Goal: Transaction & Acquisition: Download file/media

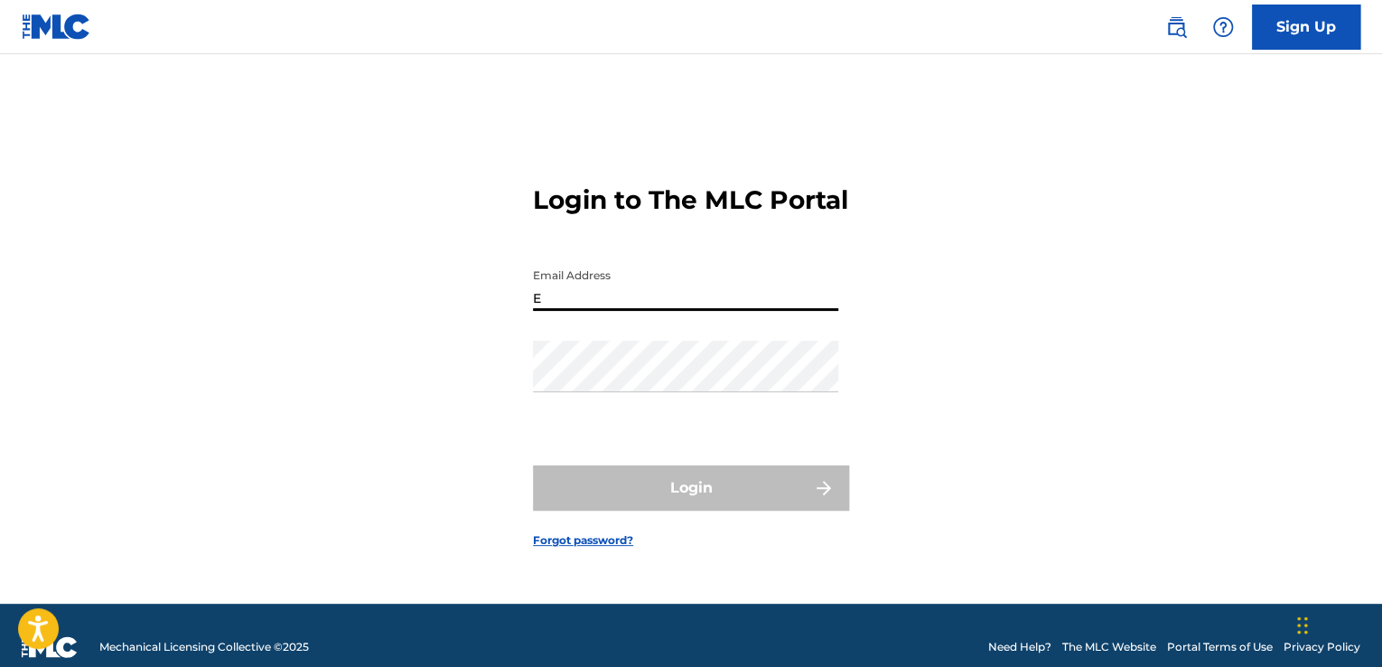
type input "[PERSON_NAME][EMAIL_ADDRESS][PERSON_NAME][DOMAIN_NAME]"
click at [754, 311] on input "[PERSON_NAME][EMAIL_ADDRESS][PERSON_NAME][DOMAIN_NAME]" at bounding box center [685, 285] width 305 height 52
click at [577, 311] on input "[PERSON_NAME][EMAIL_ADDRESS][PERSON_NAME][DOMAIN_NAME]" at bounding box center [685, 285] width 305 height 52
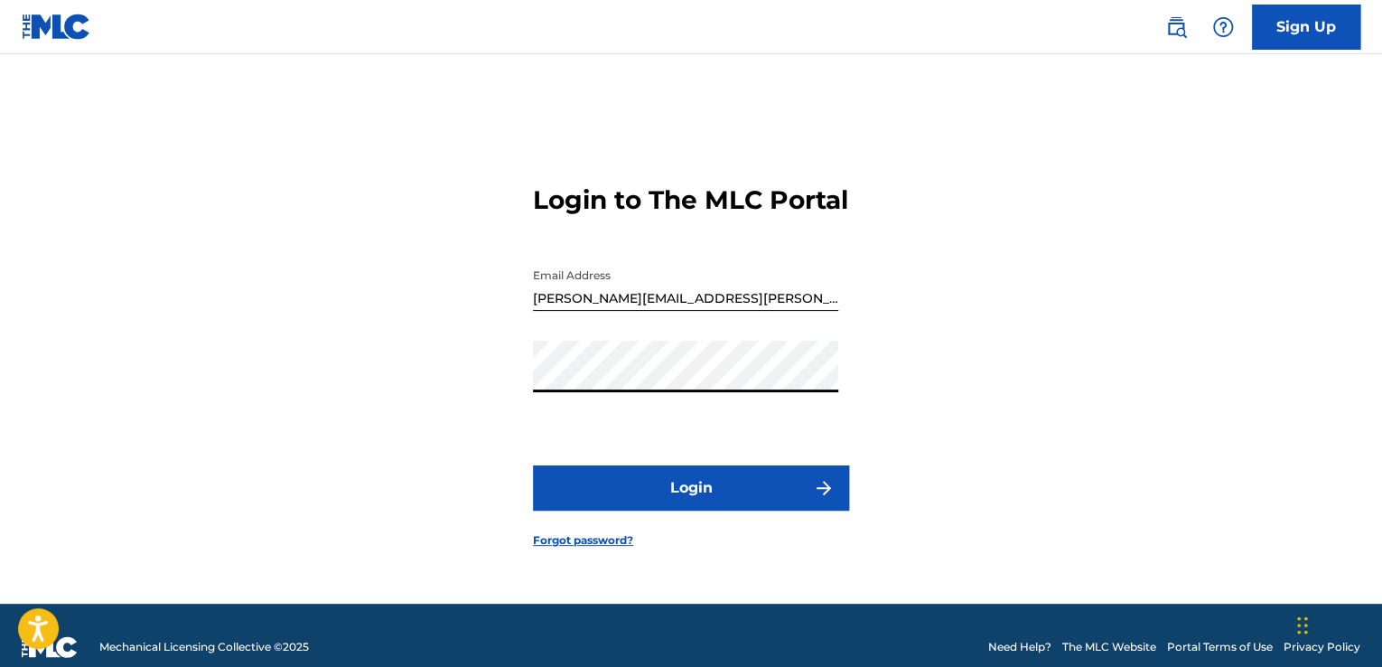
click at [674, 500] on button "Login" at bounding box center [691, 487] width 316 height 45
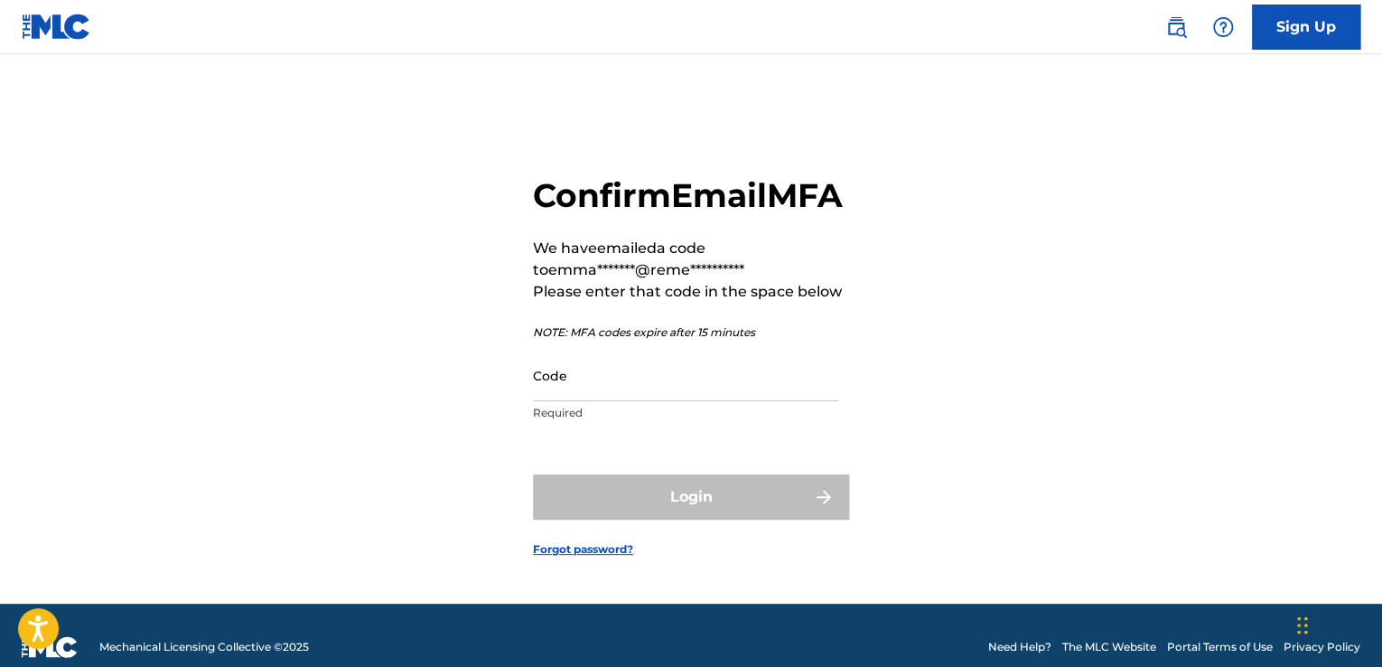
click at [593, 389] on input "Code" at bounding box center [685, 376] width 305 height 52
paste input "290259"
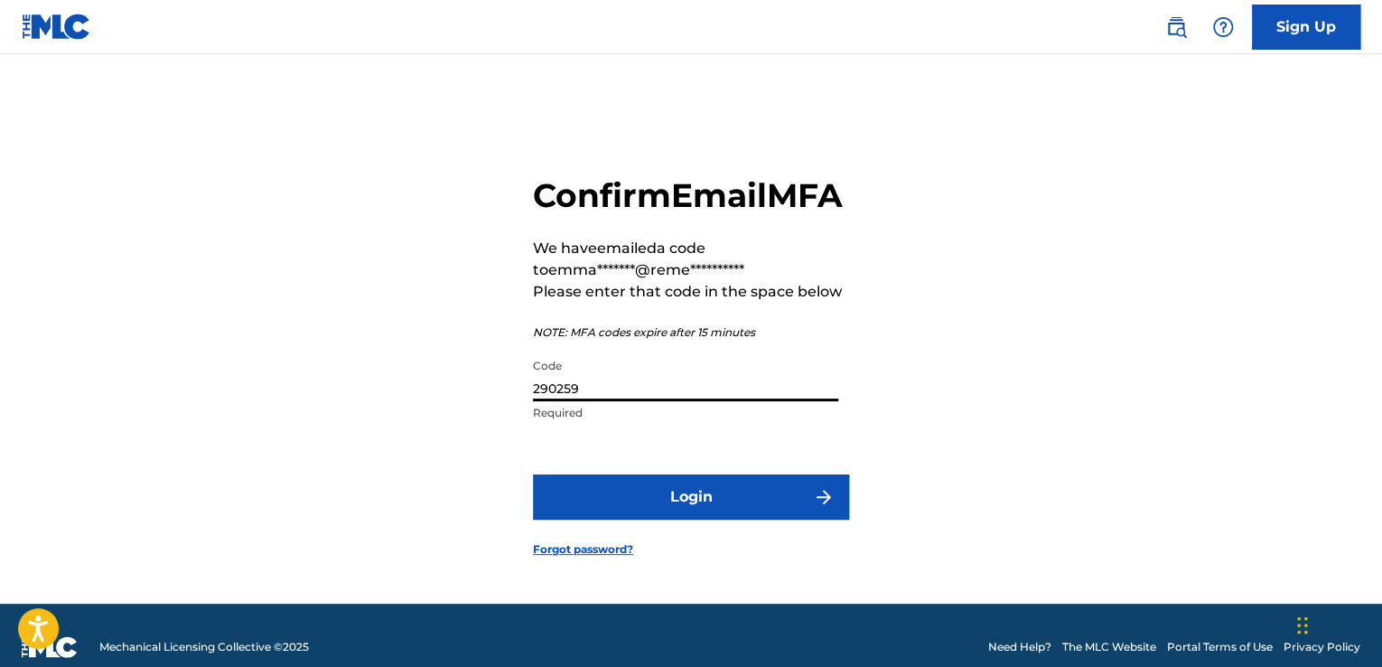
type input "290259"
click at [657, 520] on button "Login" at bounding box center [691, 496] width 316 height 45
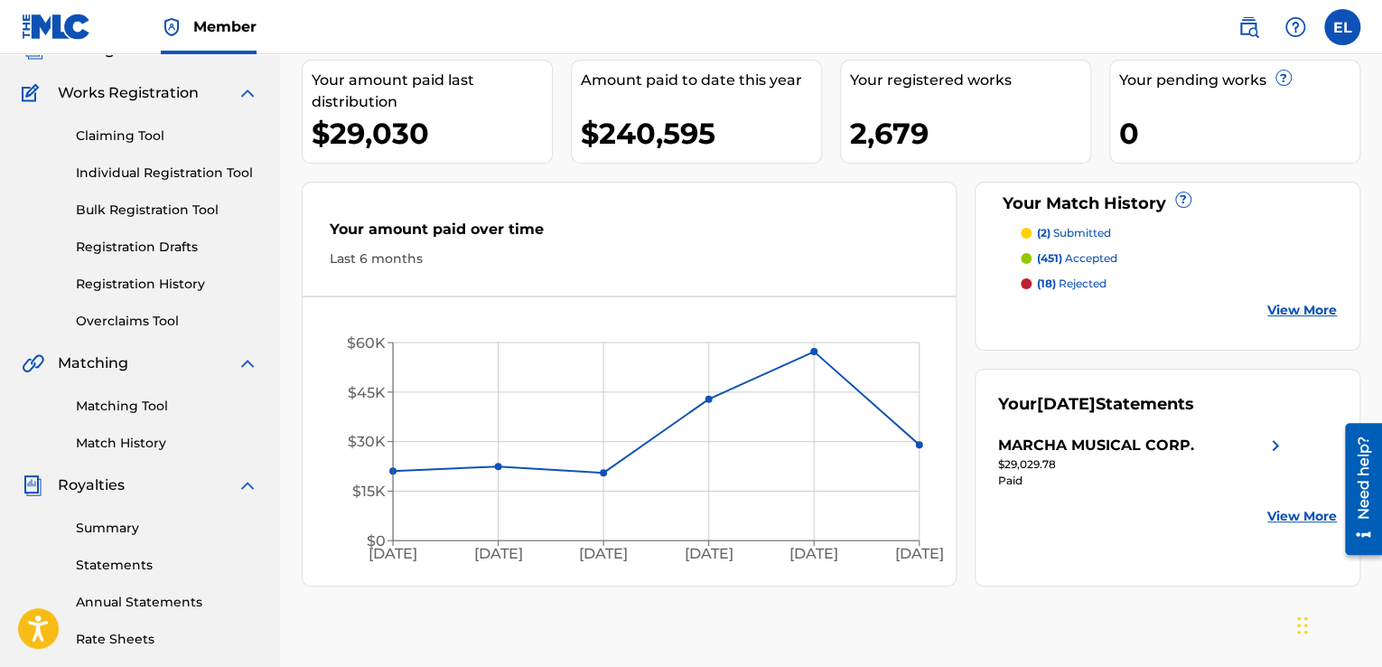
scroll to position [138, 0]
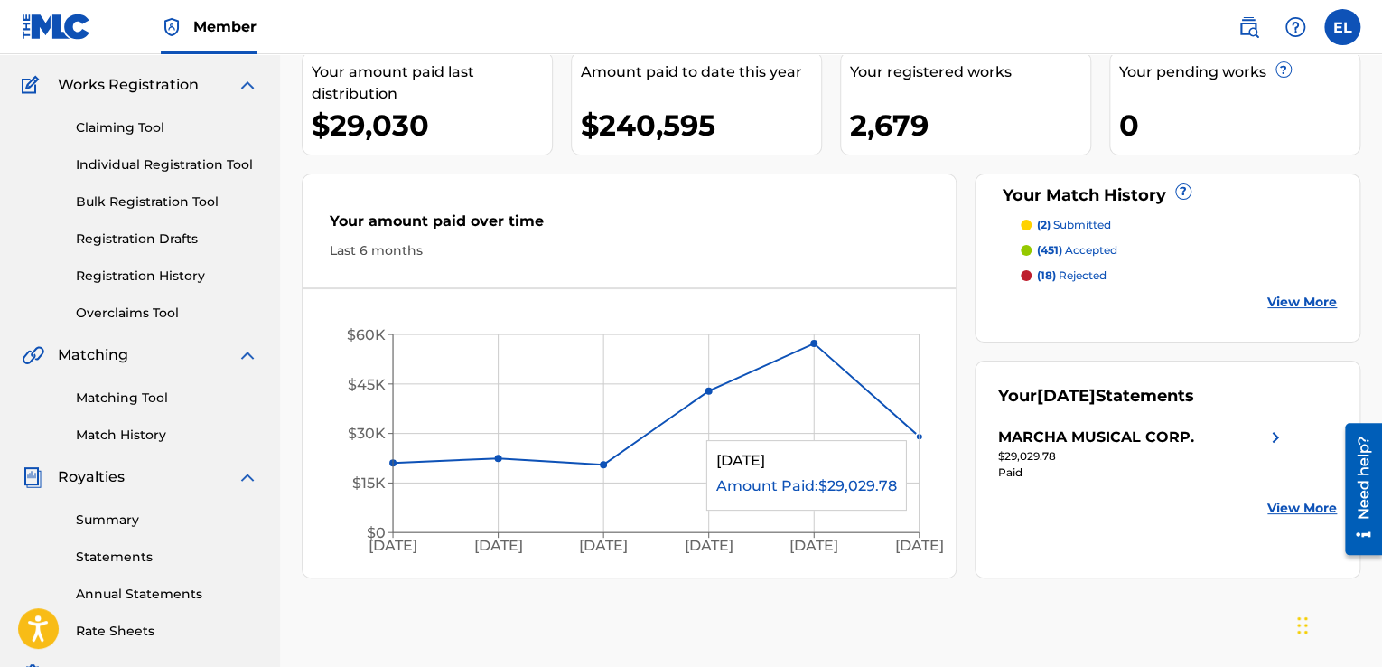
click at [914, 429] on icon "[DATE] Apr '[DATE] Jun '[DATE] Aug '25 $0 $15K $30K $45K $60K" at bounding box center [629, 437] width 653 height 261
click at [110, 552] on link "Statements" at bounding box center [167, 557] width 183 height 19
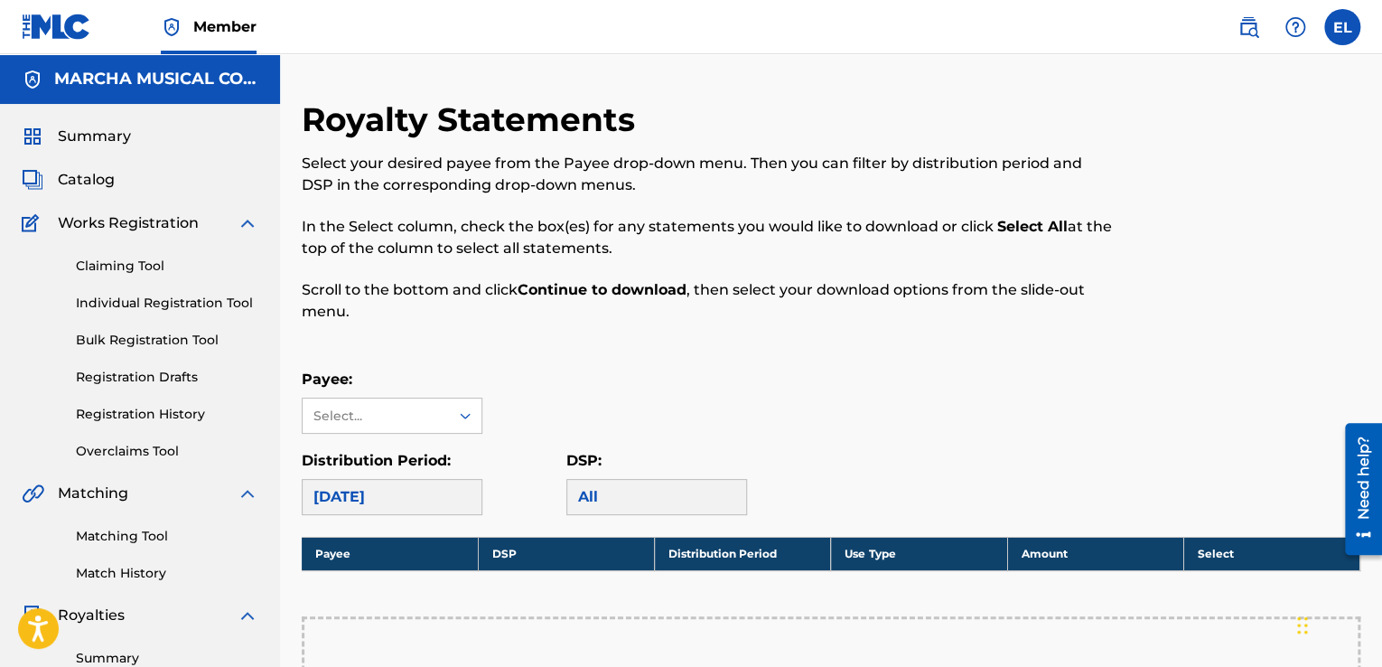
click at [806, 479] on div "DSP: All" at bounding box center [699, 482] width 265 height 65
click at [465, 414] on icon at bounding box center [465, 416] width 18 height 18
click at [413, 462] on div "MARCHA MUSICAL CORP." at bounding box center [392, 467] width 179 height 67
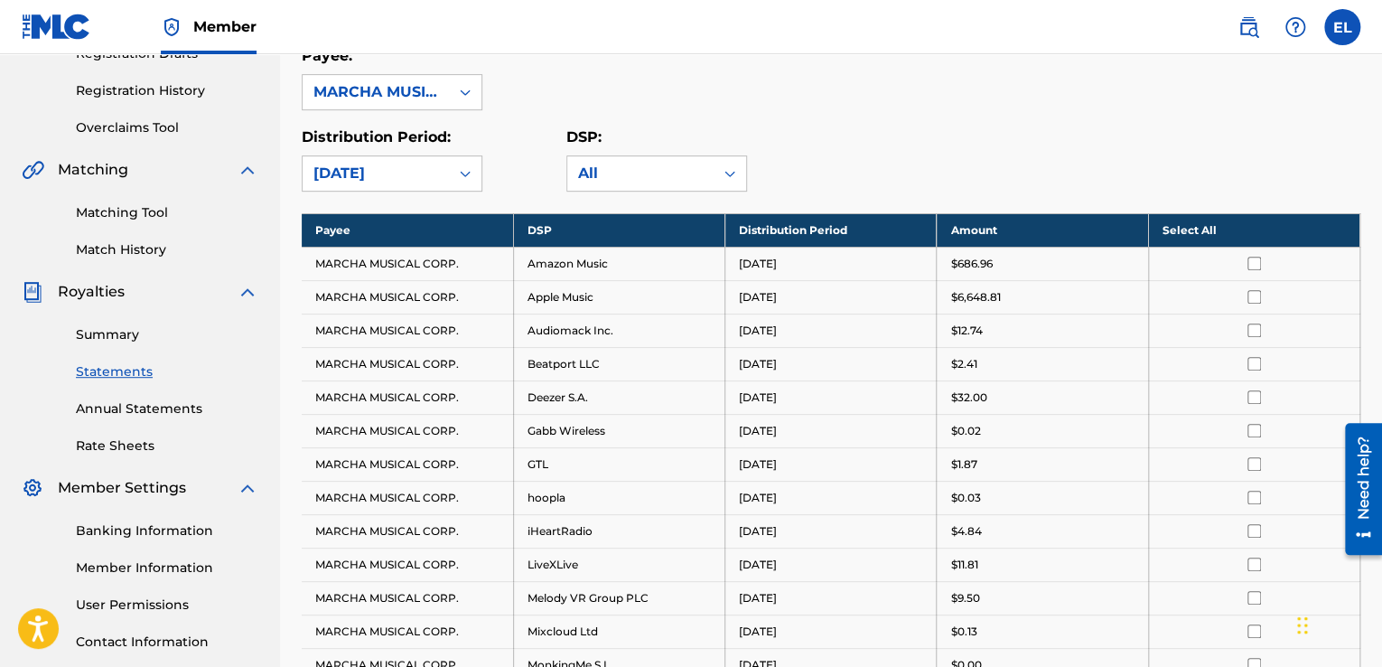
scroll to position [329, 0]
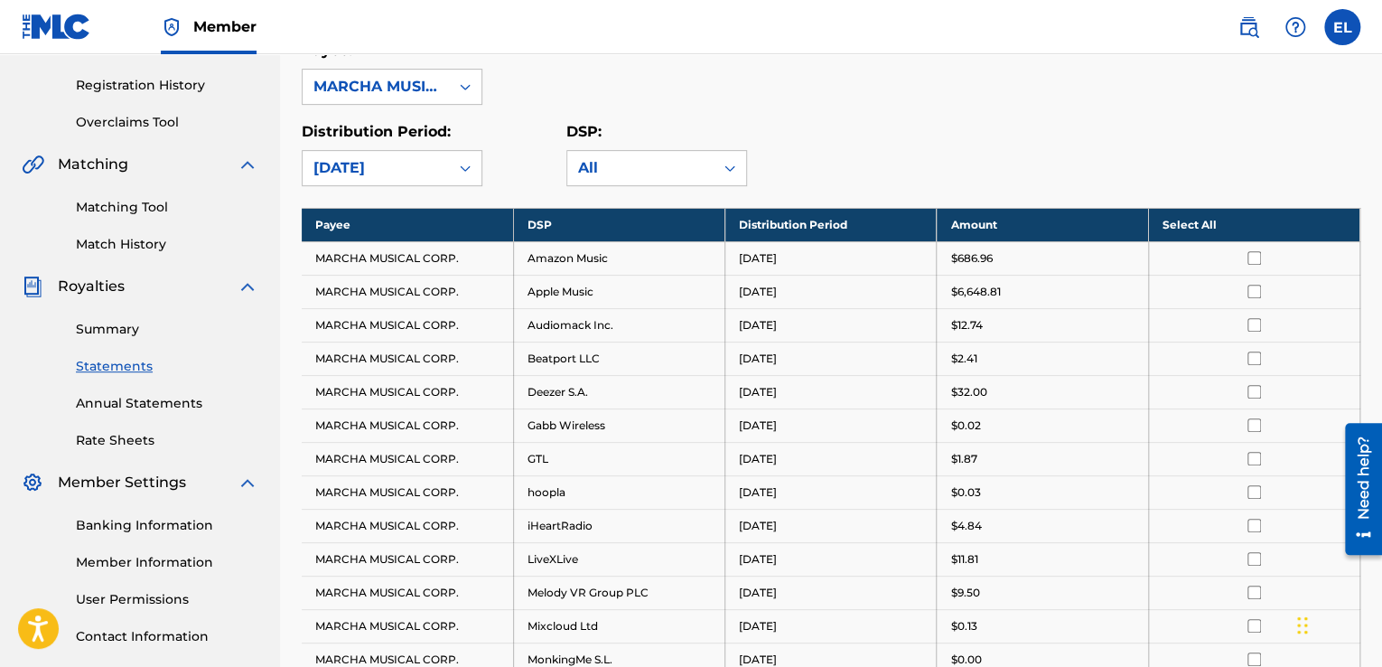
click at [1185, 218] on th "Select All" at bounding box center [1253, 224] width 211 height 33
drag, startPoint x: 1381, startPoint y: 216, endPoint x: 1387, endPoint y: 270, distance: 54.6
click at [1382, 270] on html "Accessibility Screen-Reader Guide, Feedback, and Issue Reporting | New window C…" at bounding box center [691, 4] width 1382 height 667
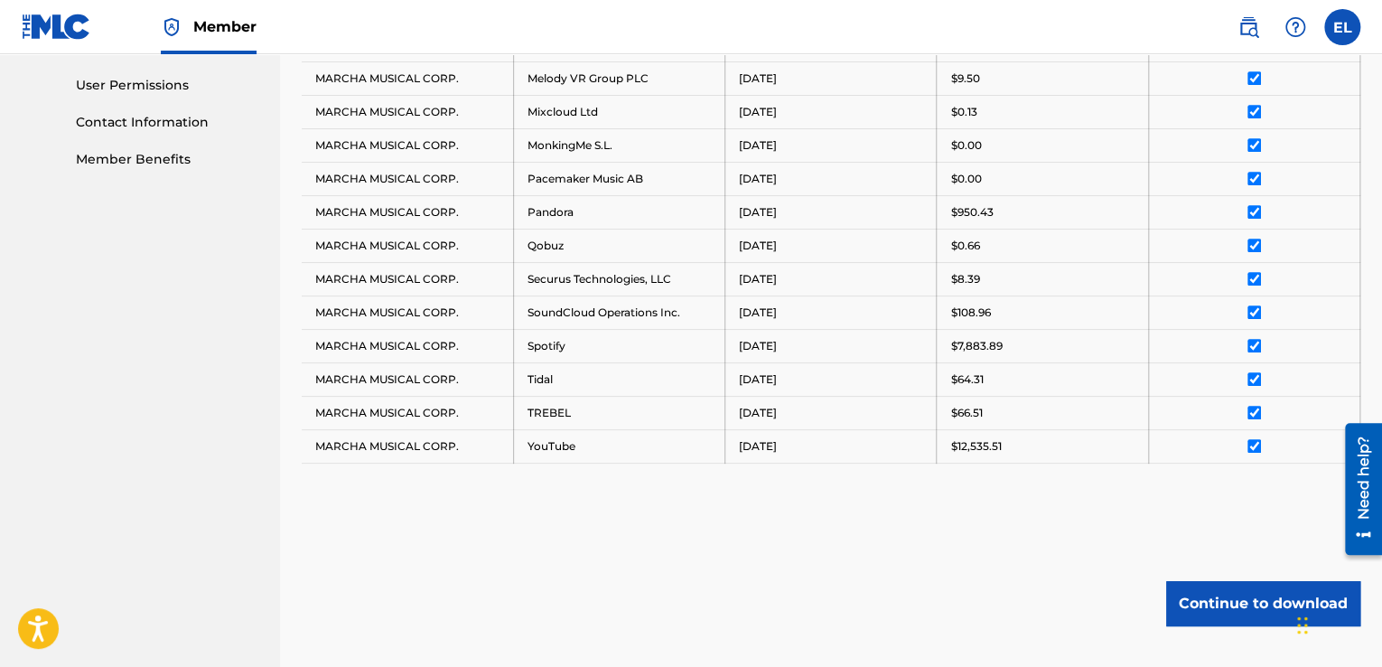
scroll to position [956, 0]
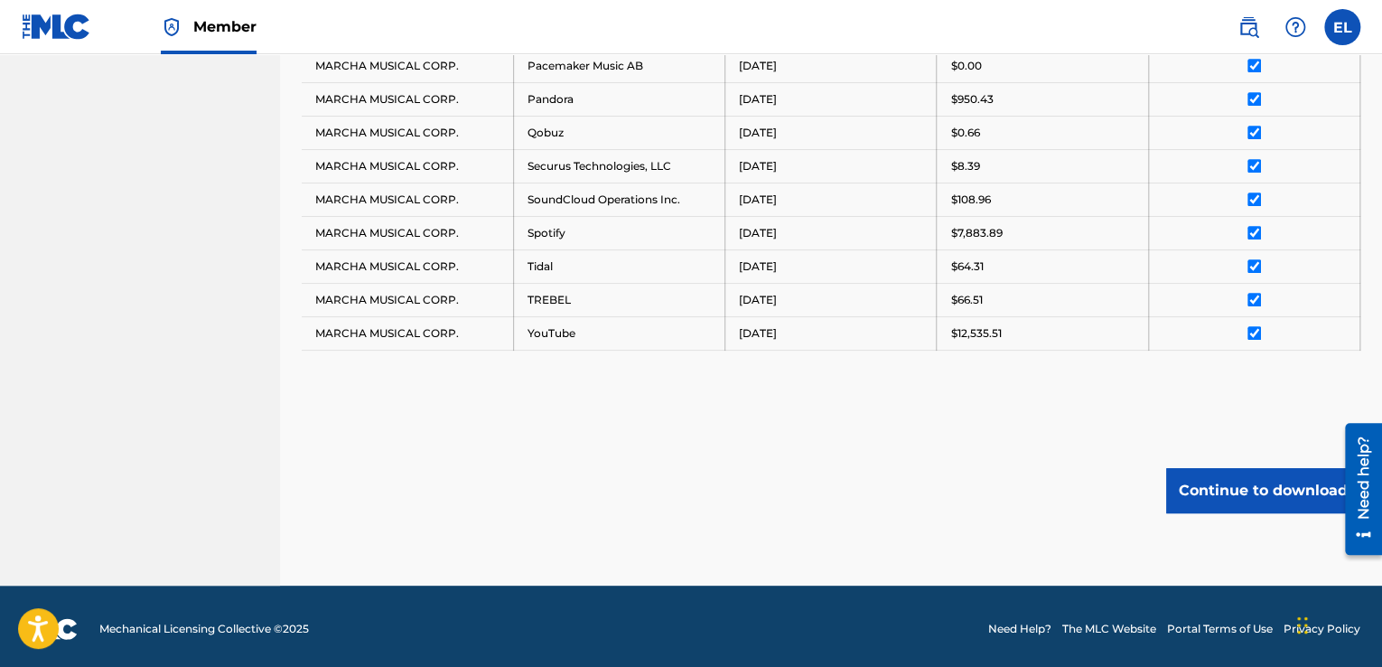
click at [1232, 485] on button "Continue to download" at bounding box center [1263, 490] width 194 height 45
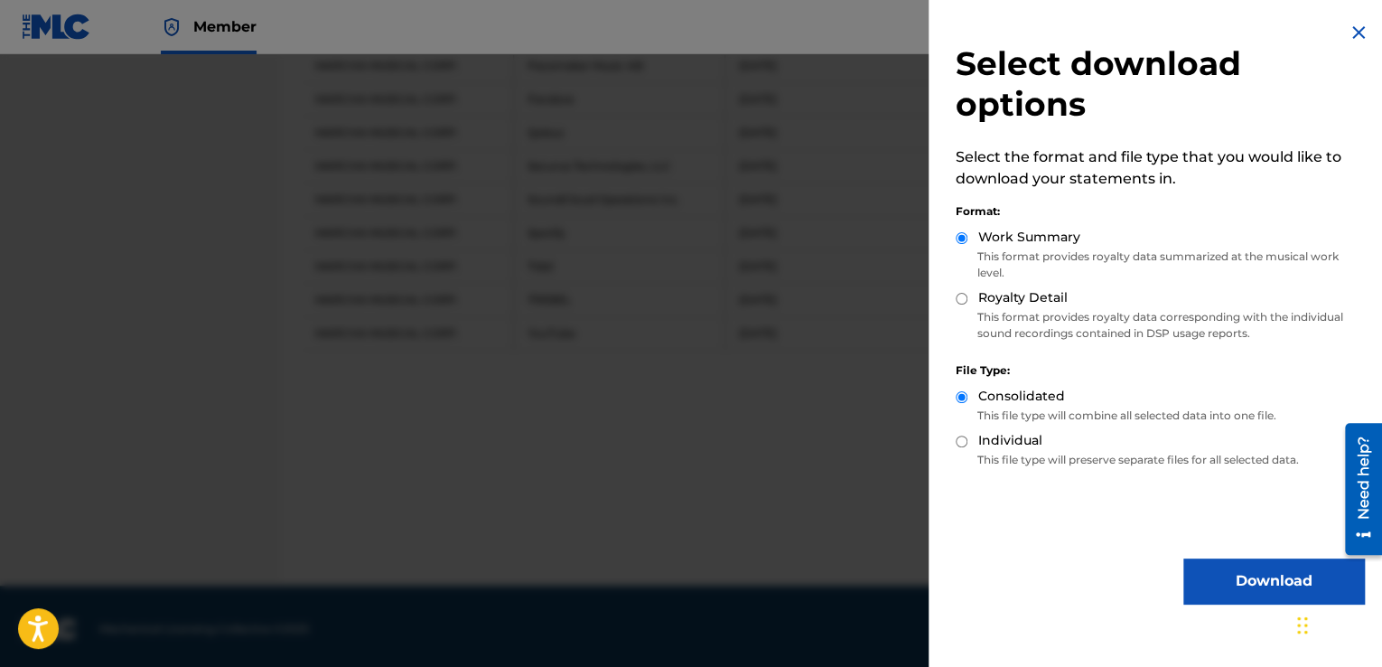
click at [1245, 583] on button "Download" at bounding box center [1274, 580] width 181 height 45
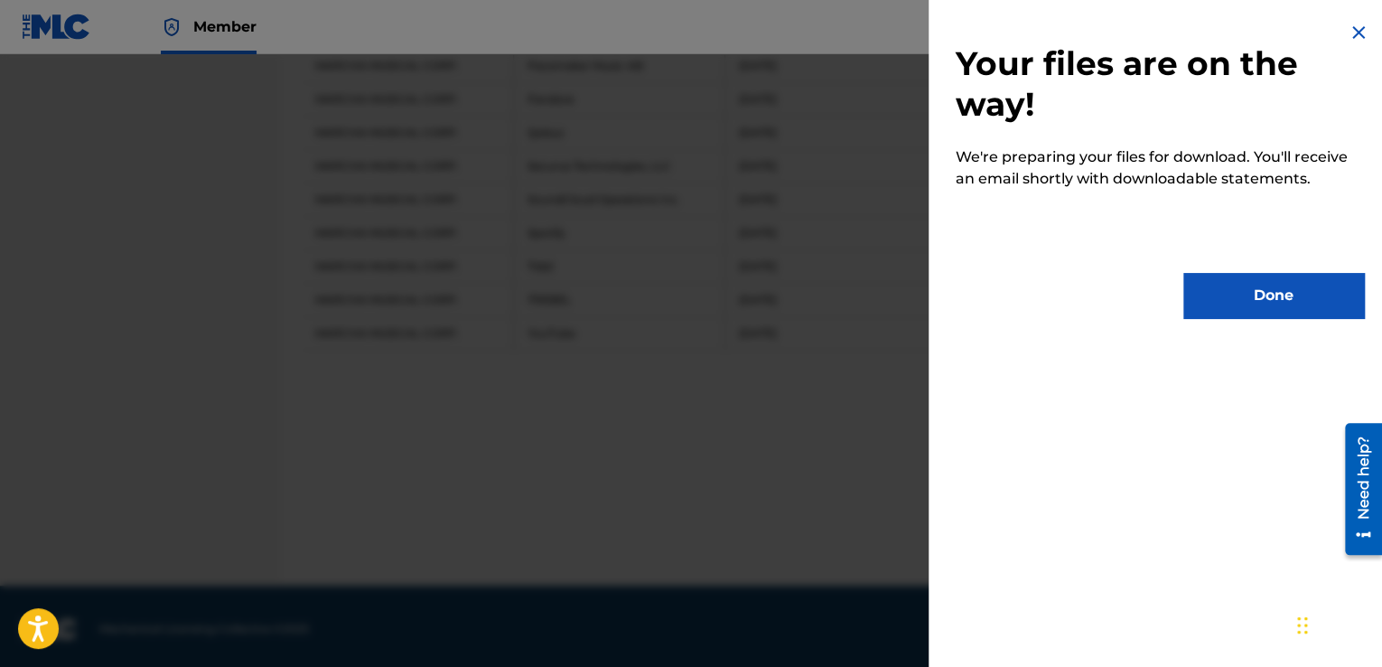
click at [1260, 300] on button "Done" at bounding box center [1274, 295] width 181 height 45
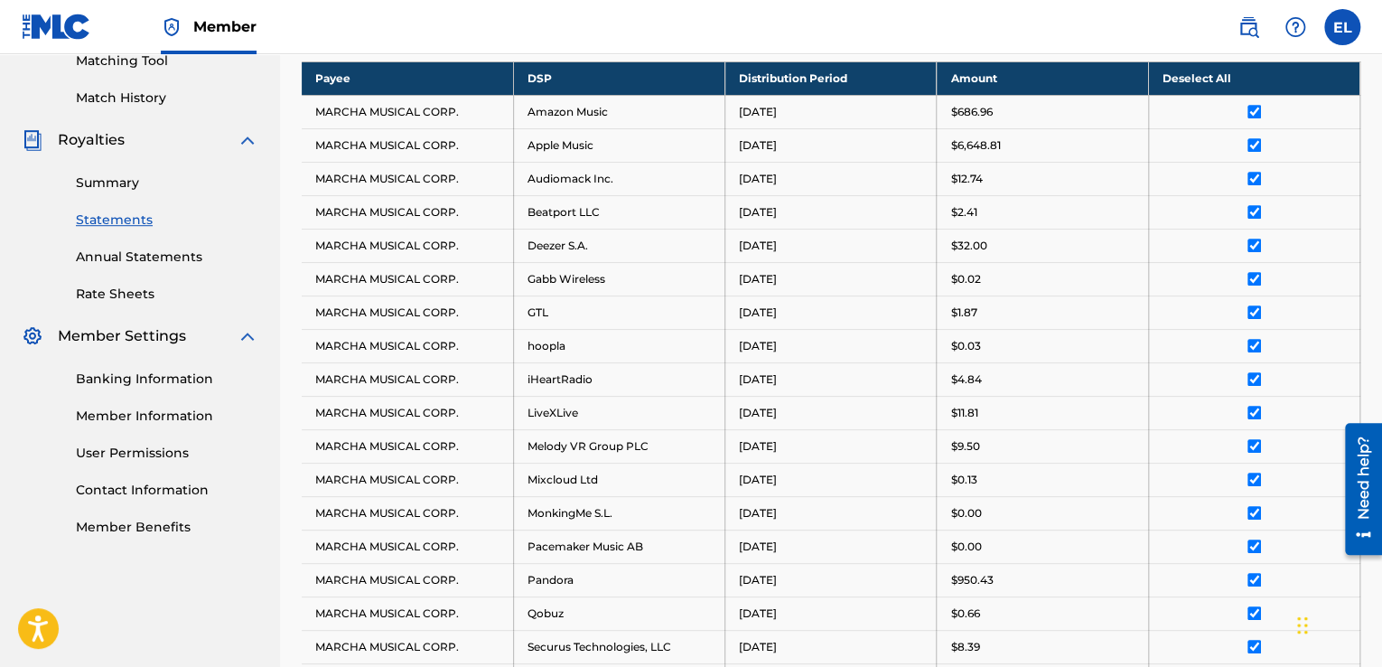
scroll to position [459, 0]
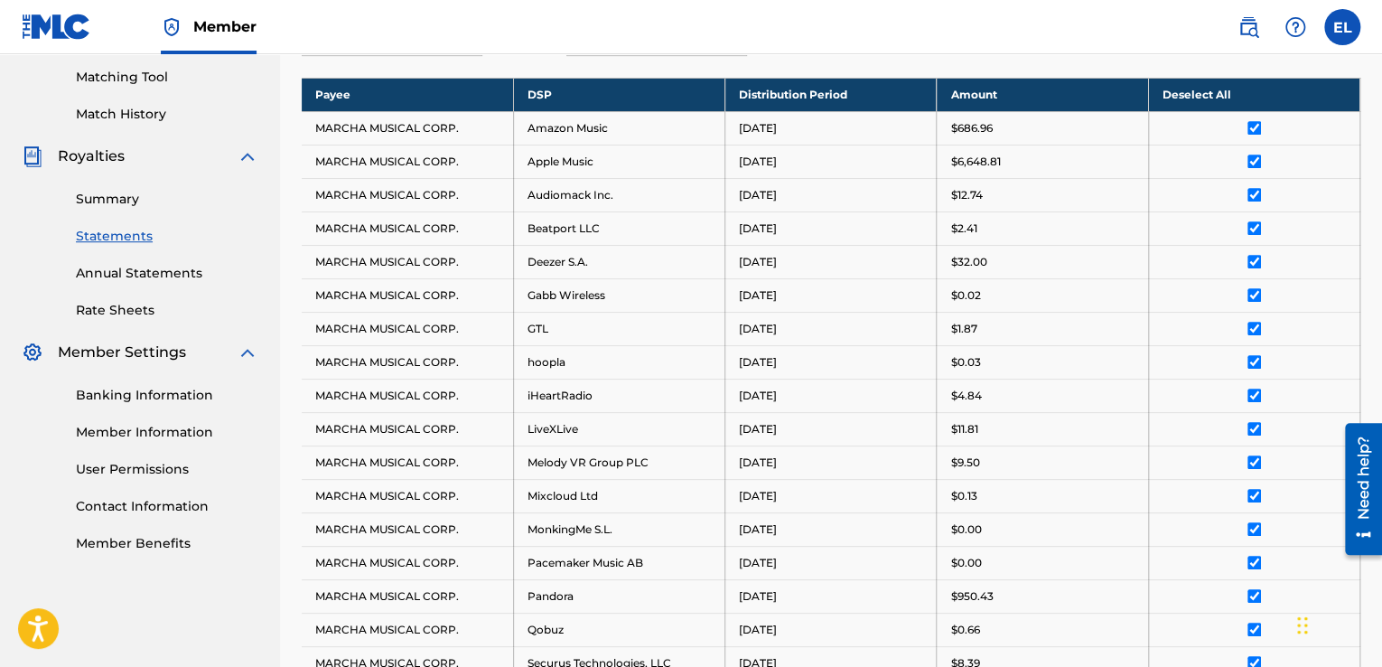
drag, startPoint x: 1381, startPoint y: 207, endPoint x: 1350, endPoint y: 66, distance: 144.3
click at [1350, 66] on div "Royalty Statements Select your desired payee from the Payee drop-down menu. The…" at bounding box center [831, 361] width 1102 height 1442
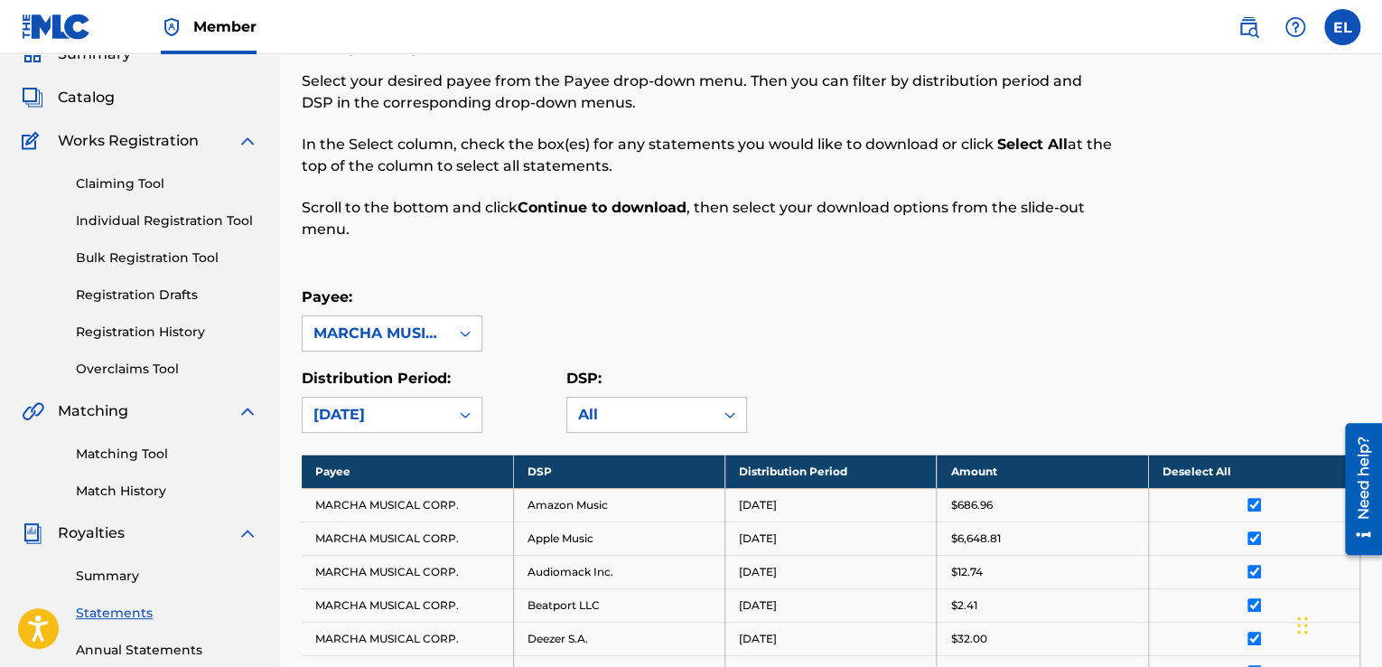
scroll to position [77, 0]
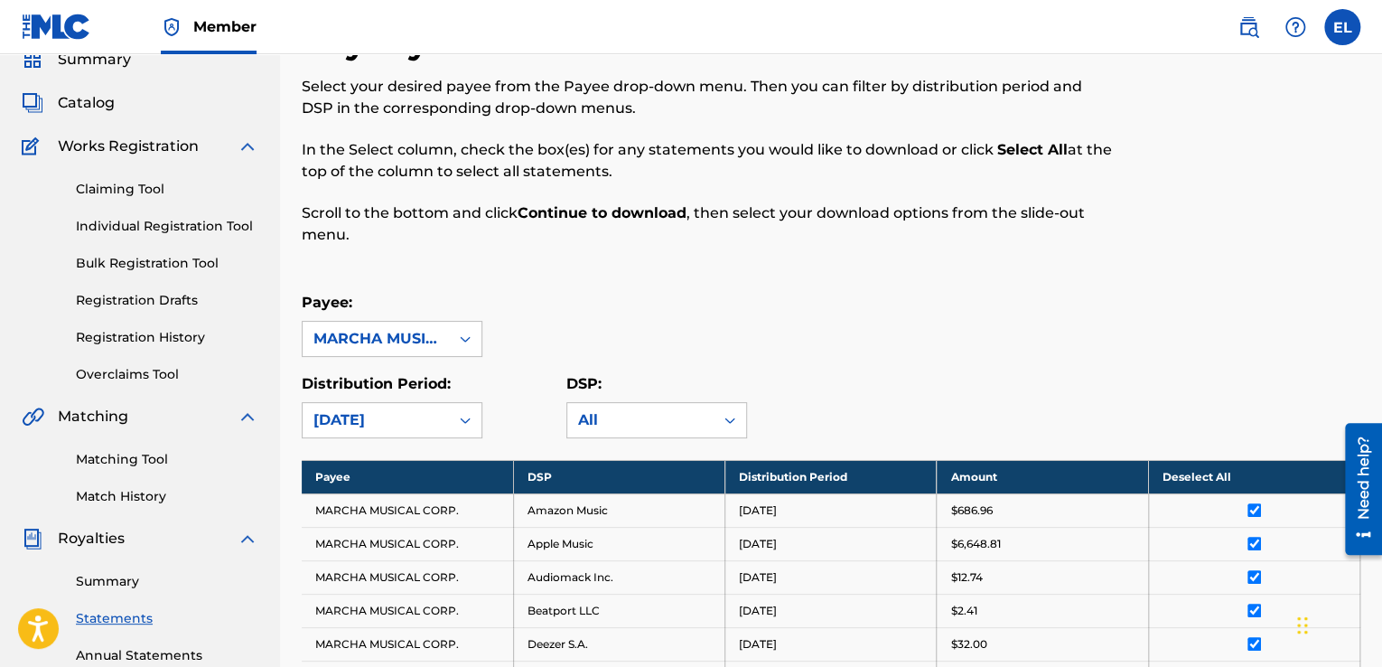
click at [119, 583] on link "Summary" at bounding box center [167, 581] width 183 height 19
